Goal: Feedback & Contribution: Submit feedback/report problem

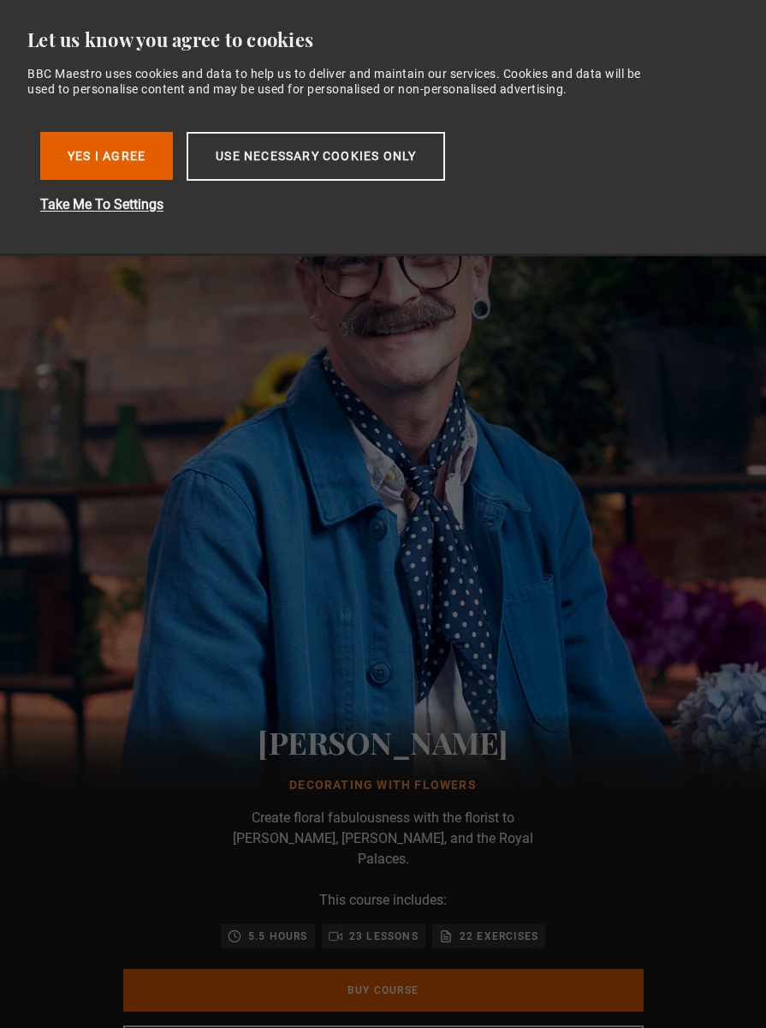
click at [378, 574] on img at bounding box center [383, 443] width 766 height 766
click at [360, 161] on button "Use necessary cookies only" at bounding box center [316, 156] width 259 height 49
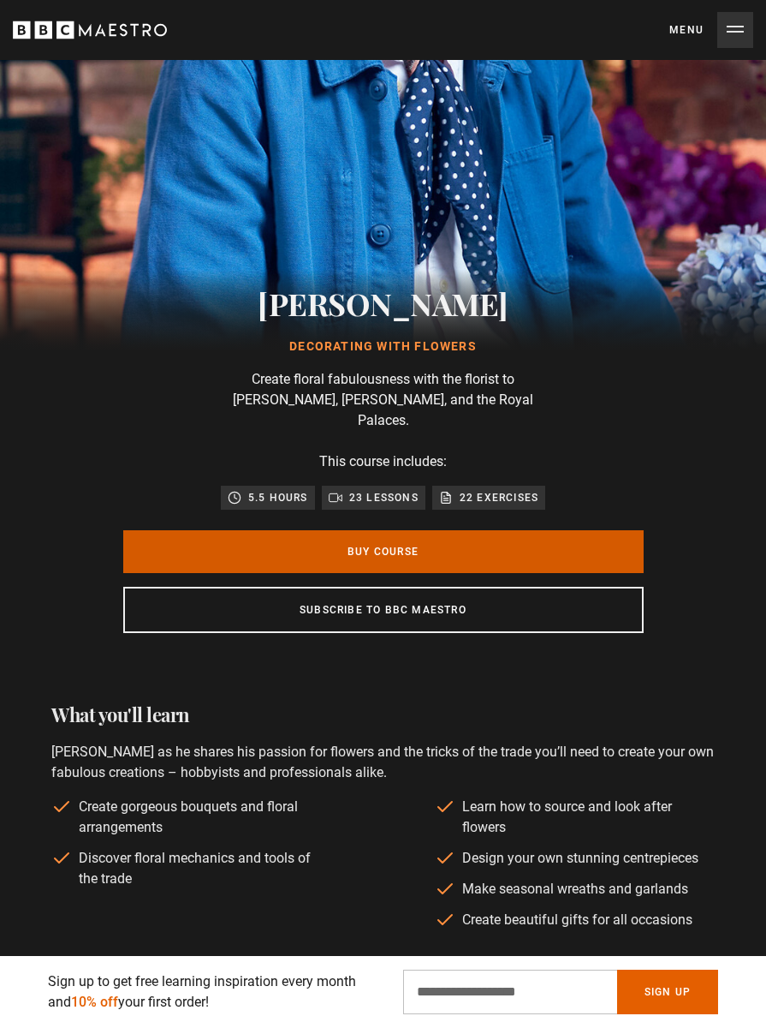
scroll to position [0, 557]
click at [390, 533] on link "Buy Course" at bounding box center [383, 551] width 521 height 43
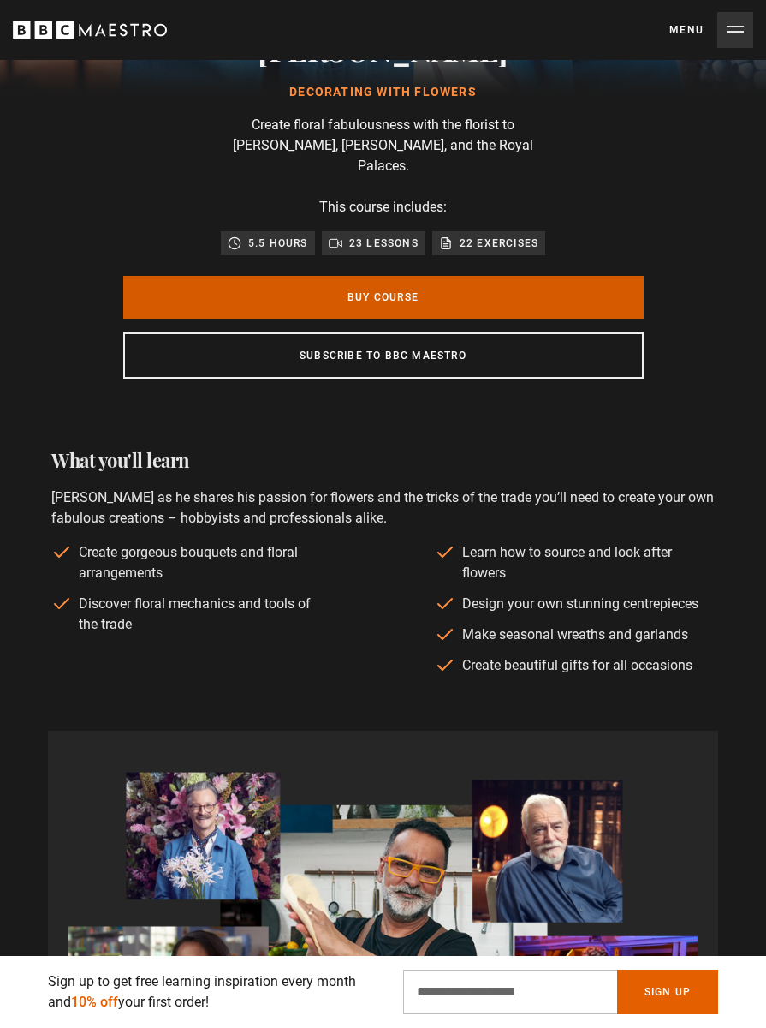
scroll to position [695, 0]
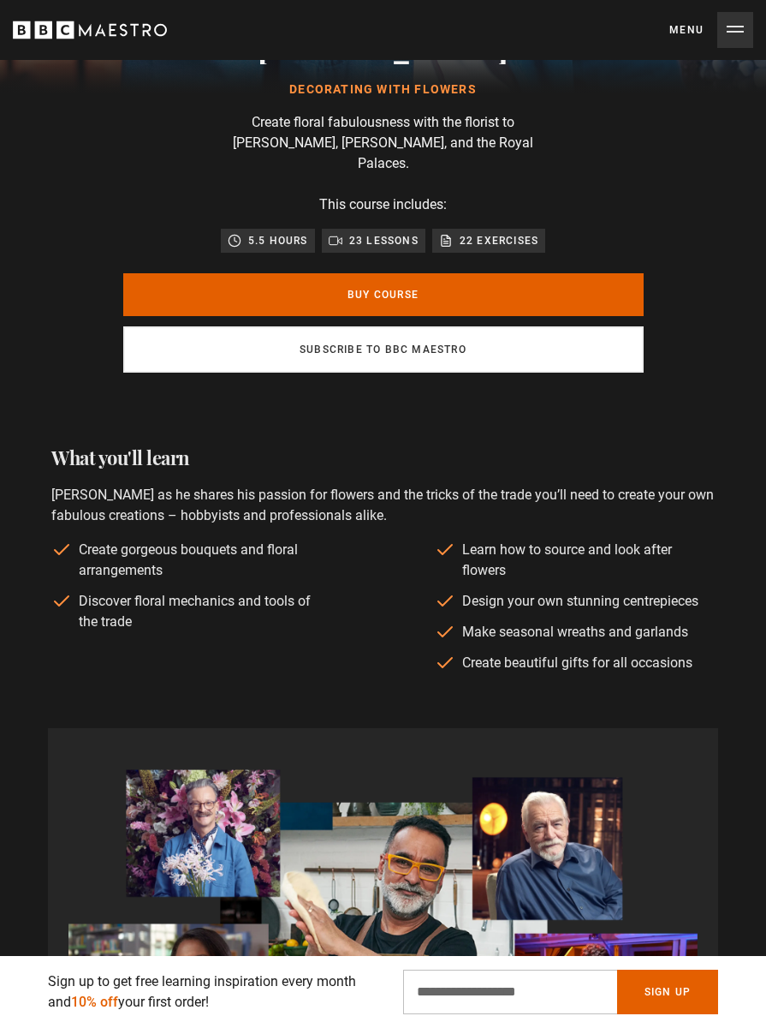
click at [380, 333] on link "Subscribe to BBC Maestro" at bounding box center [383, 349] width 521 height 46
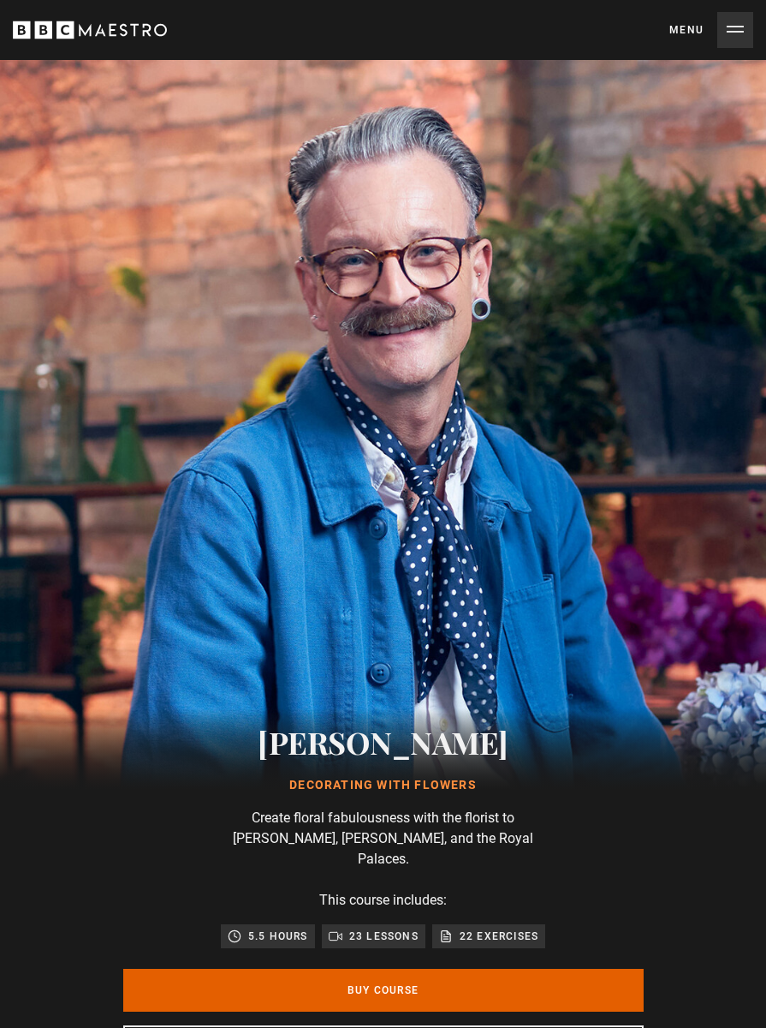
click at [734, 21] on button "Menu Close" at bounding box center [712, 30] width 84 height 36
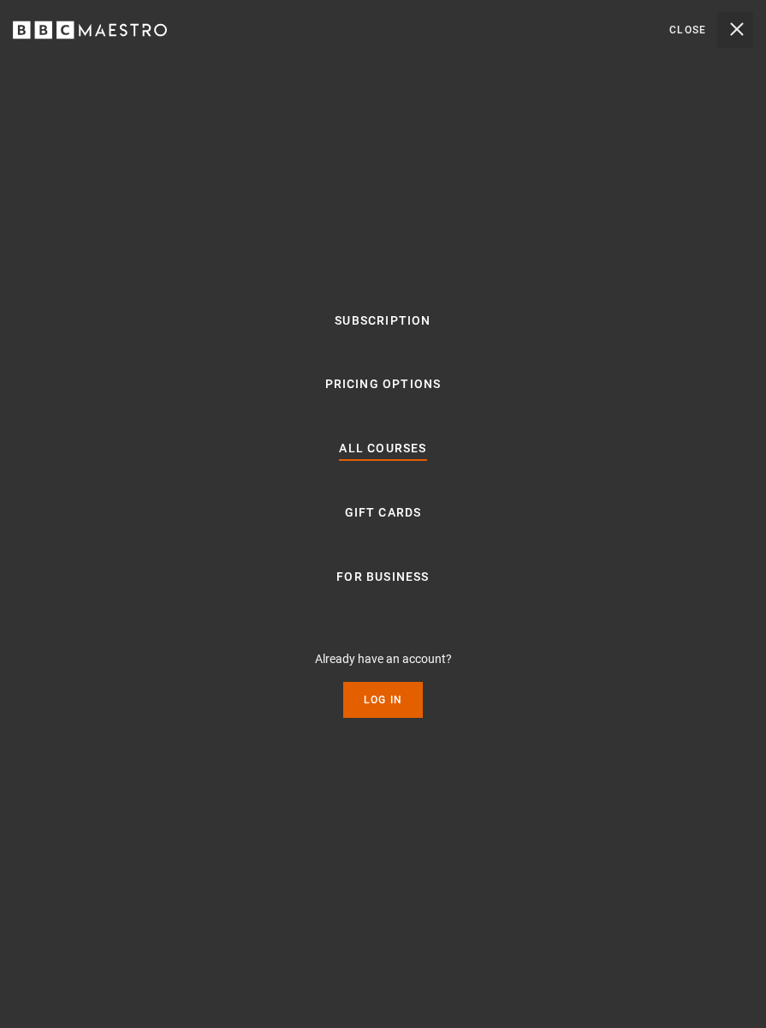
click at [408, 450] on link "All Courses" at bounding box center [382, 448] width 87 height 21
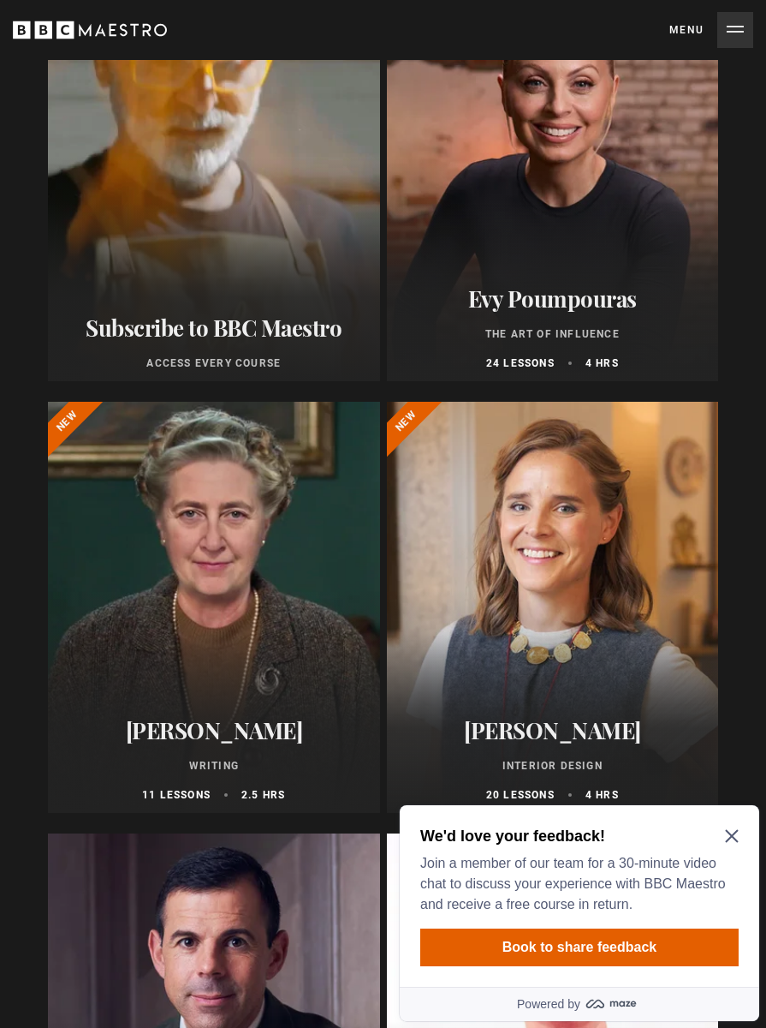
scroll to position [510, 0]
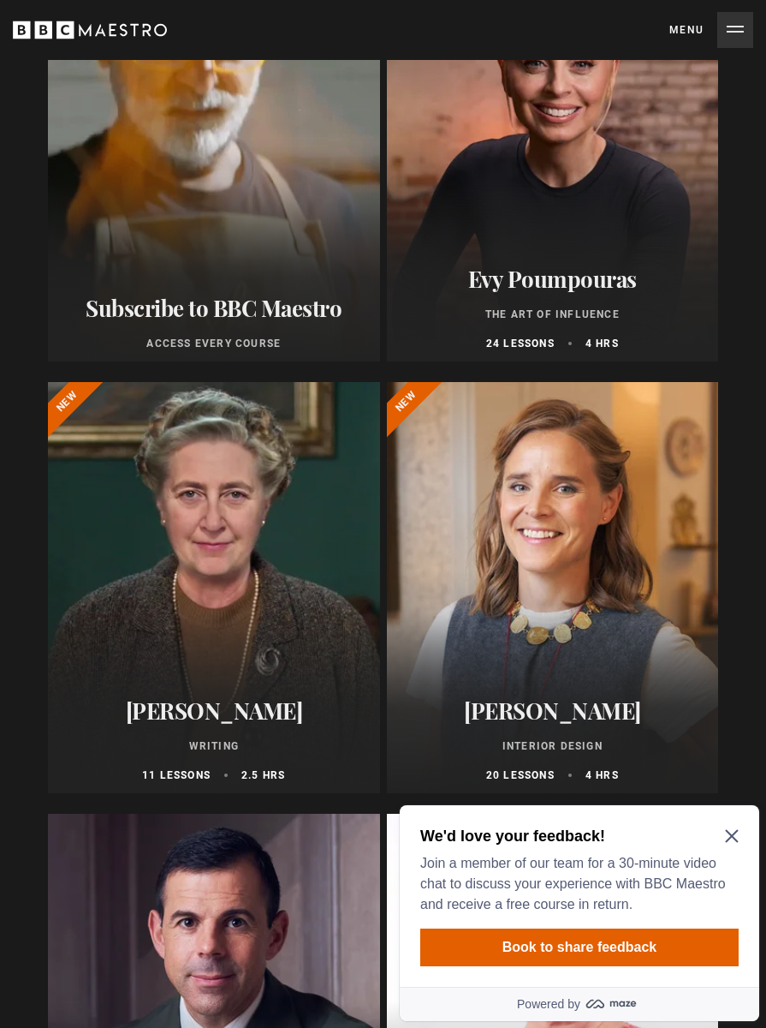
click at [731, 836] on icon "Close Maze Prompt" at bounding box center [731, 836] width 13 height 13
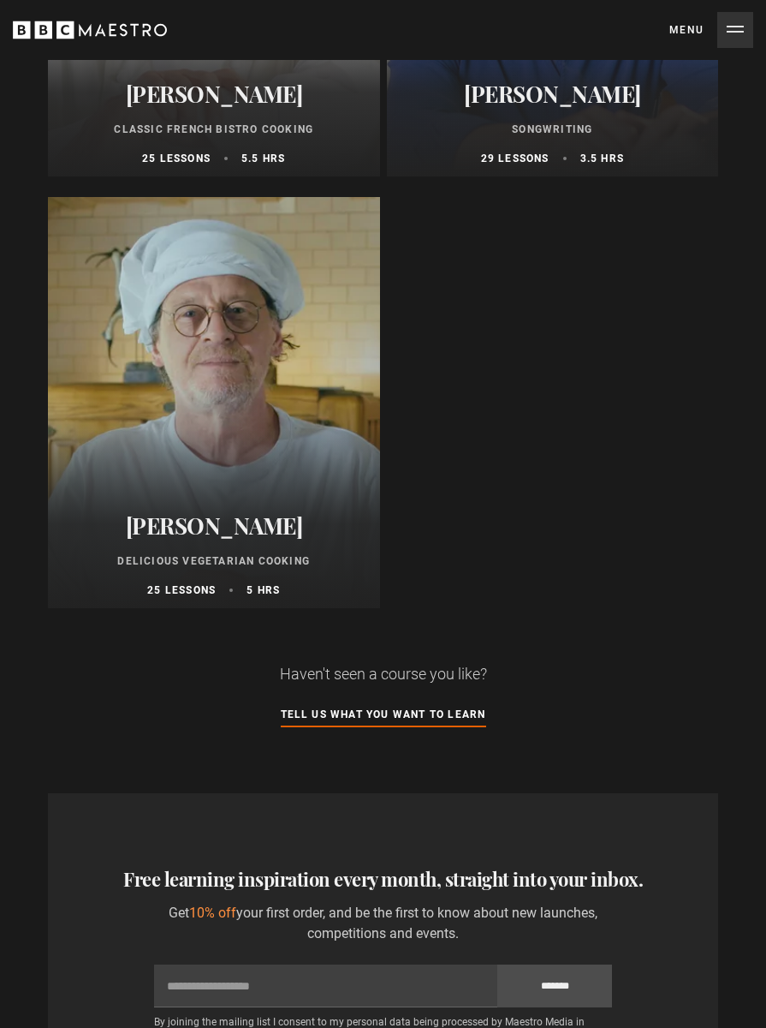
scroll to position [10189, 0]
click at [419, 712] on link "Tell us what you want to learn" at bounding box center [384, 715] width 206 height 19
